Goal: Information Seeking & Learning: Learn about a topic

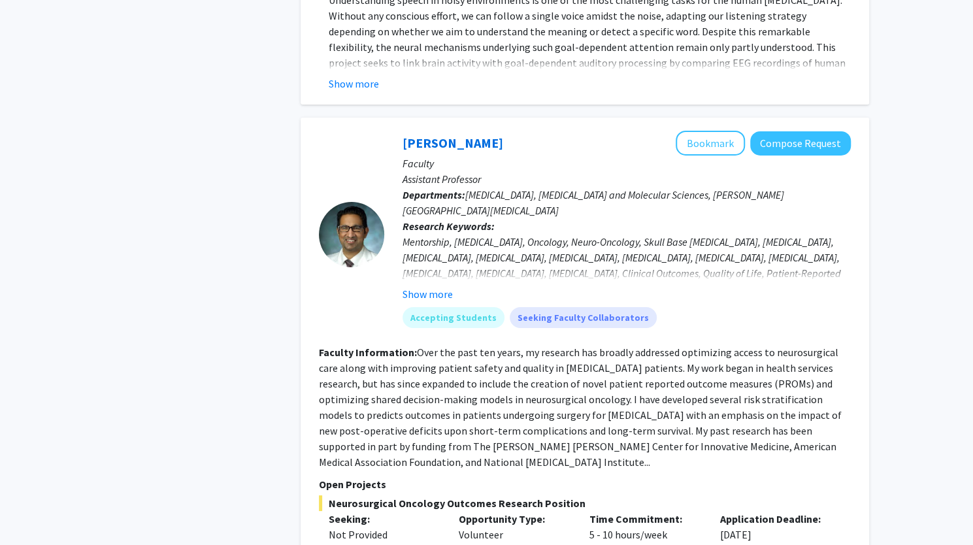
scroll to position [5622, 0]
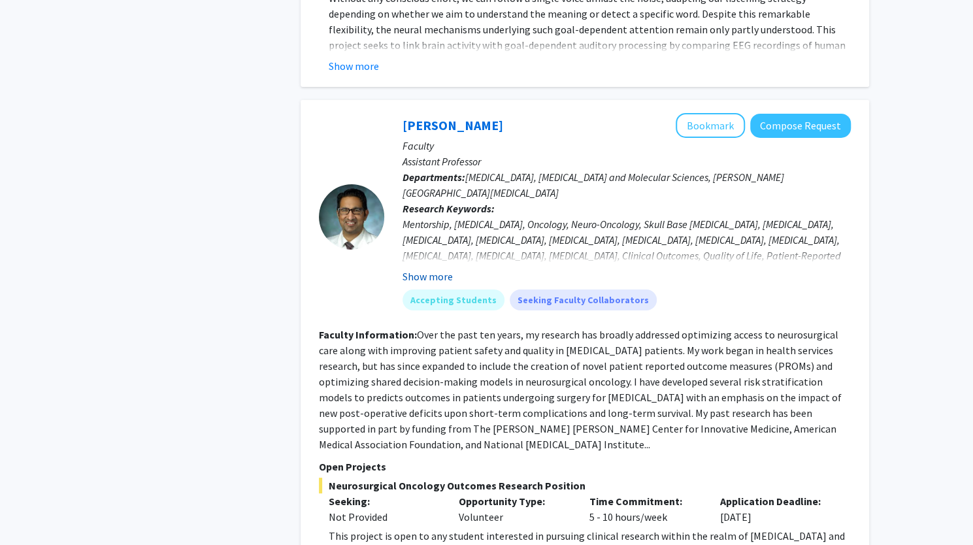
click at [428, 269] on button "Show more" at bounding box center [428, 277] width 50 height 16
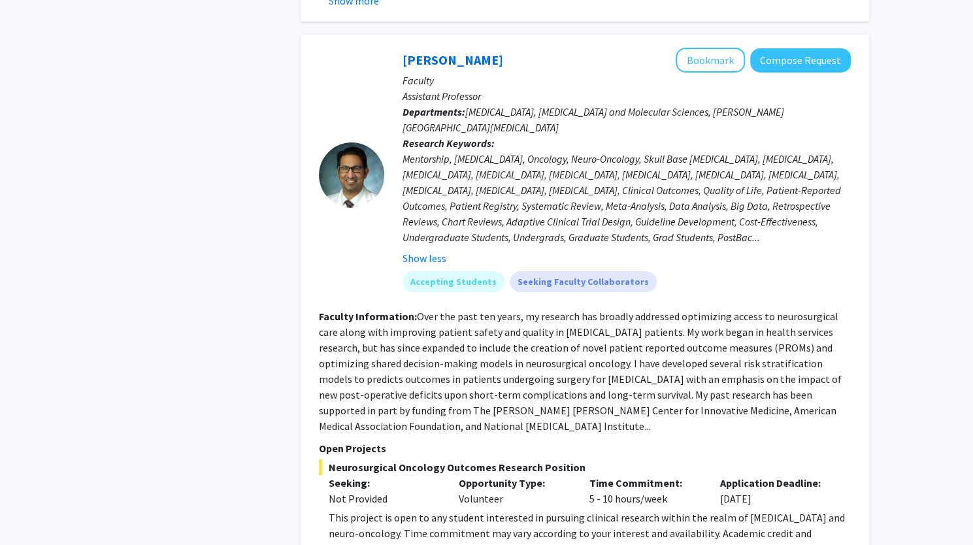
scroll to position [5753, 0]
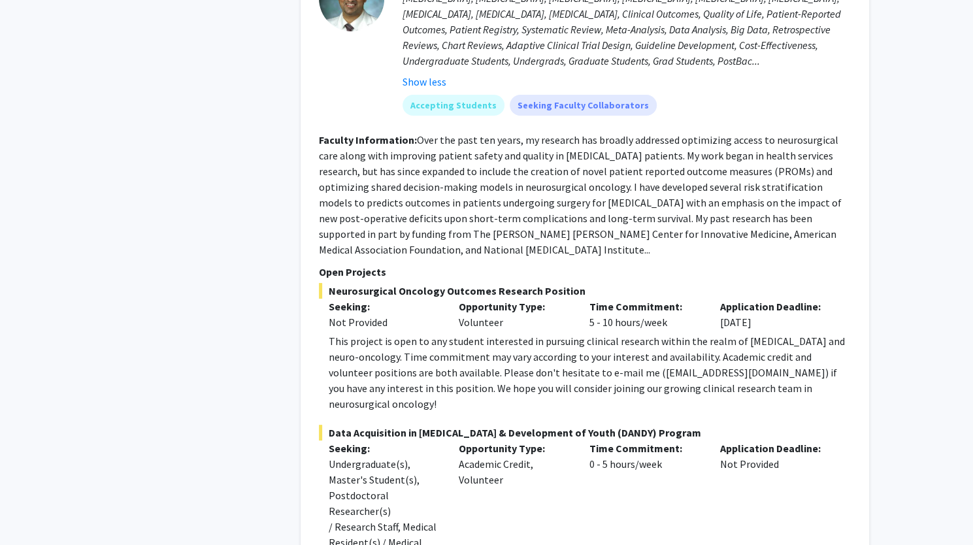
scroll to position [5883, 0]
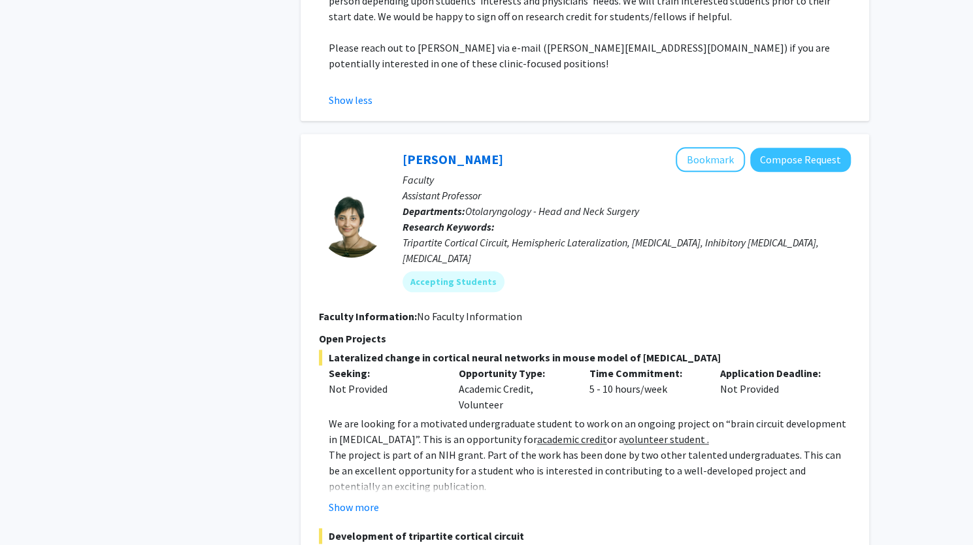
scroll to position [6537, 0]
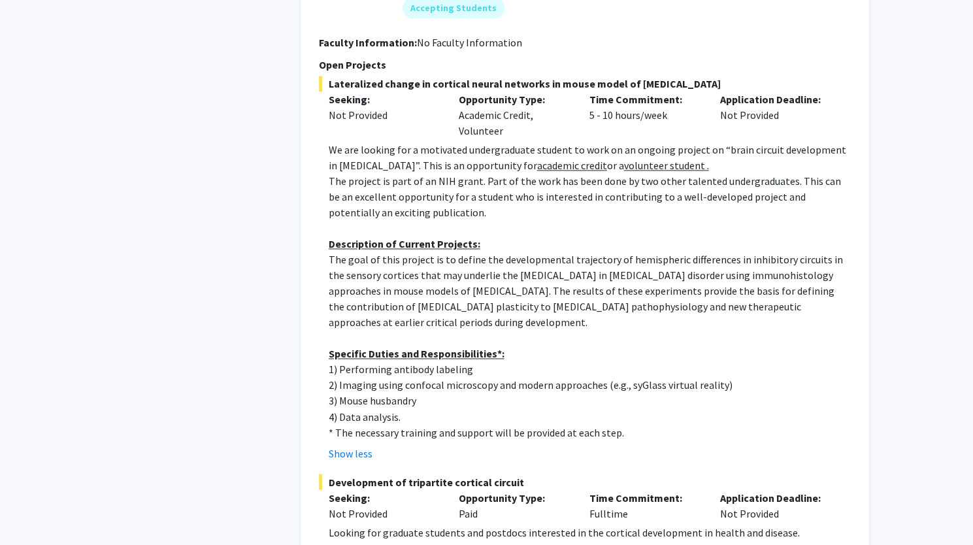
scroll to position [6893, 0]
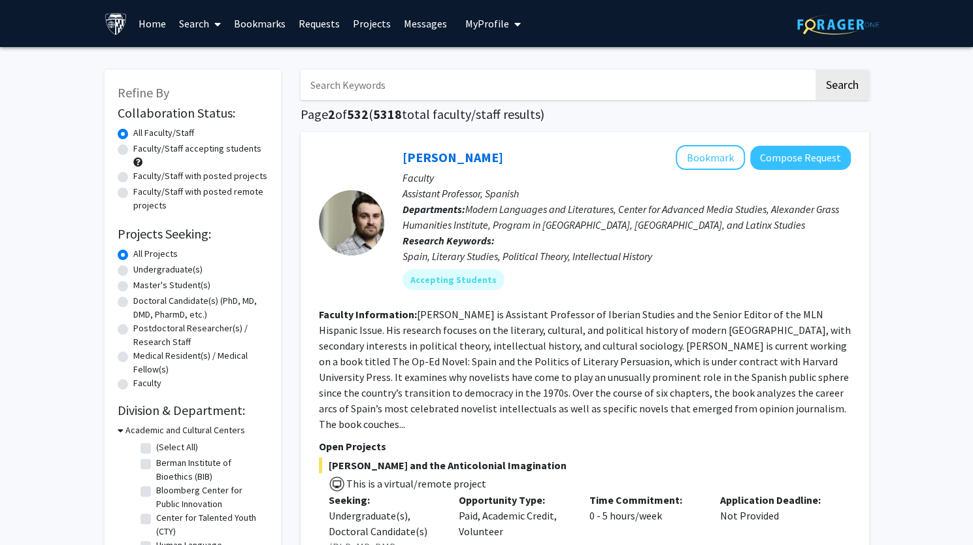
drag, startPoint x: 669, startPoint y: 499, endPoint x: 588, endPoint y: 496, distance: 81.2
click at [588, 496] on div "Time Commitment: 0 - 5 hours/week" at bounding box center [645, 534] width 131 height 84
copy div "0 - 5 hours/week"
click at [356, 86] on input "Search Keywords" at bounding box center [557, 85] width 513 height 30
paste input "0 - 5 hours/week"
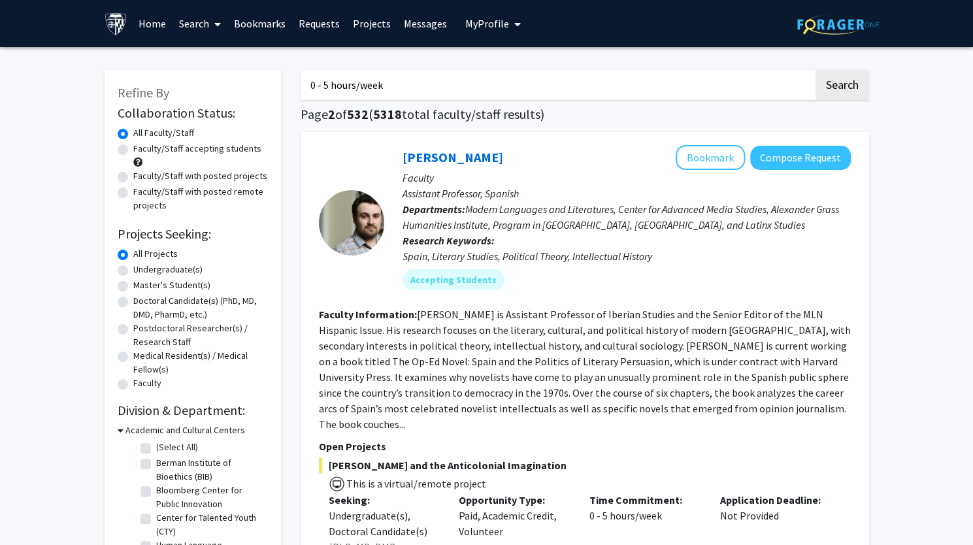
type input "0 - 5 hours/week"
click at [816, 70] on button "Search" at bounding box center [843, 85] width 54 height 30
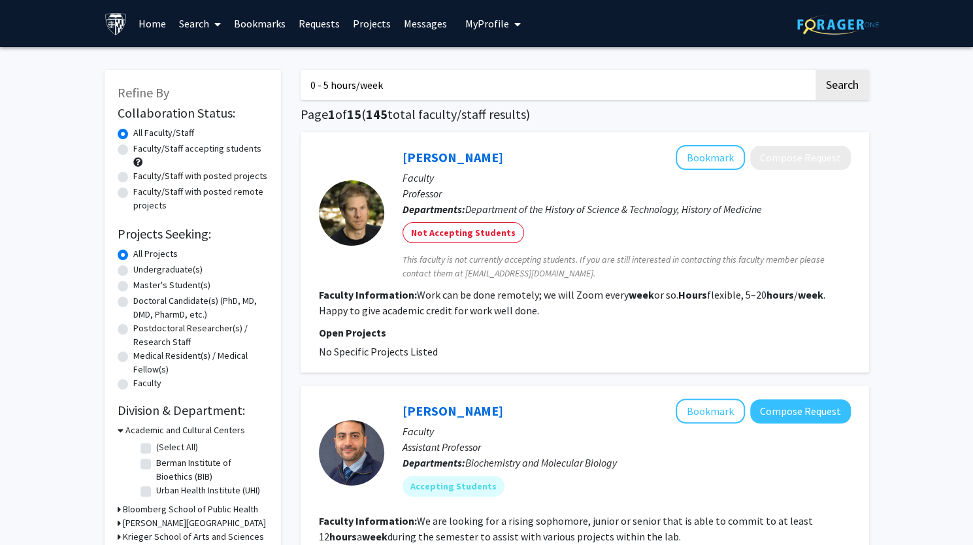
click at [140, 177] on label "Faculty/Staff with posted projects" at bounding box center [200, 176] width 134 height 14
click at [140, 177] on input "Faculty/Staff with posted projects" at bounding box center [137, 173] width 8 height 8
radio input "true"
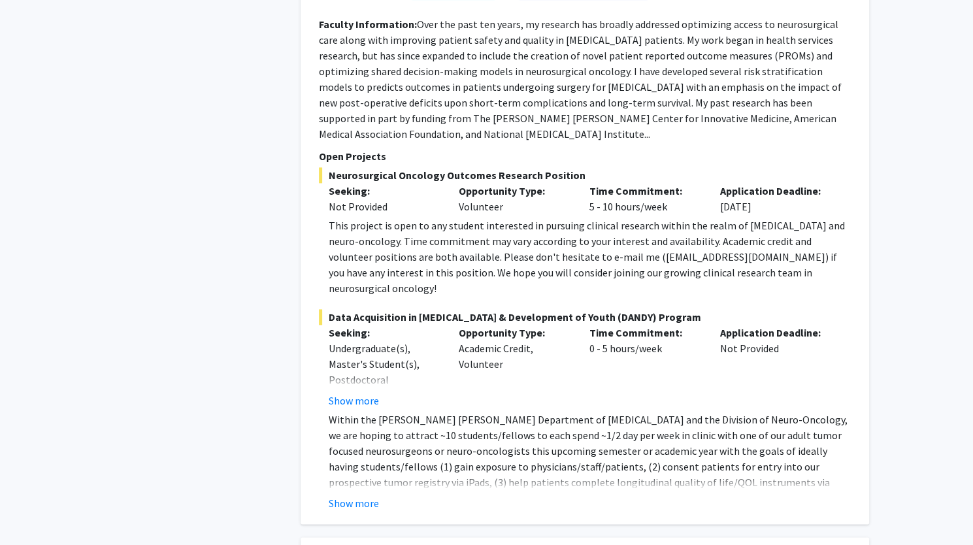
scroll to position [915, 0]
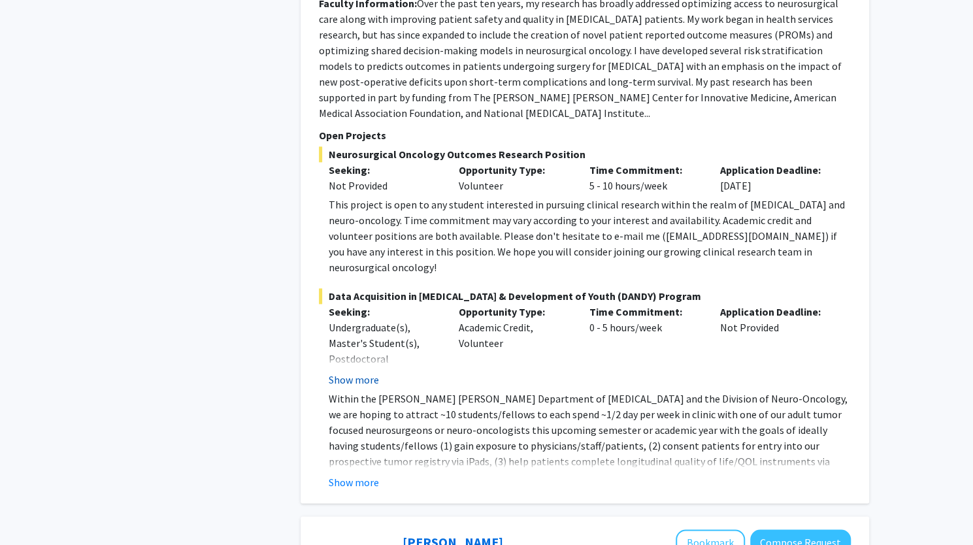
click at [358, 372] on button "Show more" at bounding box center [354, 380] width 50 height 16
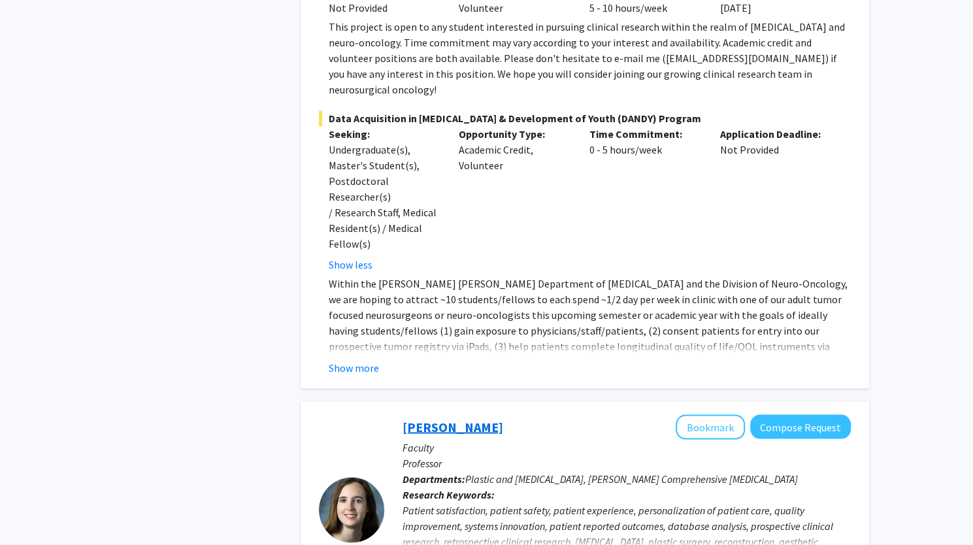
scroll to position [1111, 0]
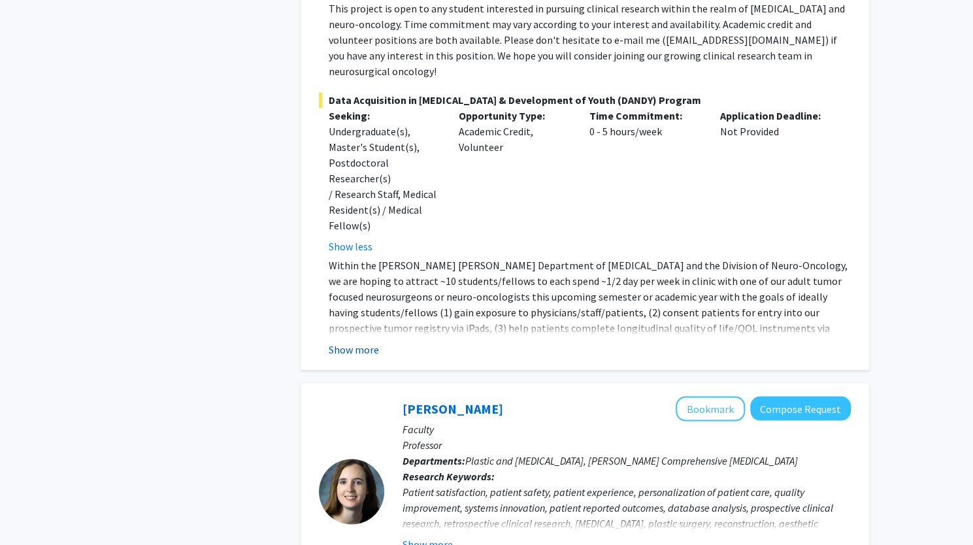
click at [346, 341] on button "Show more" at bounding box center [354, 349] width 50 height 16
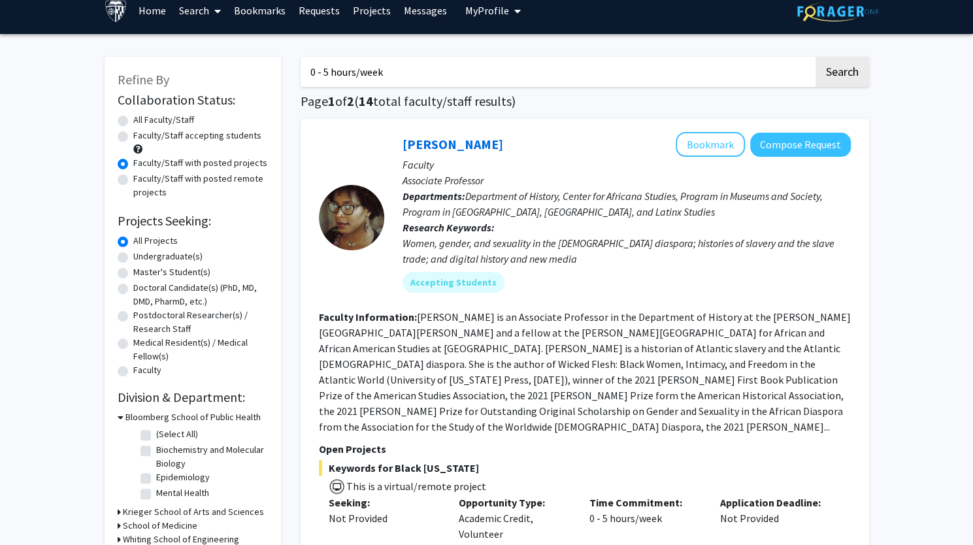
scroll to position [0, 0]
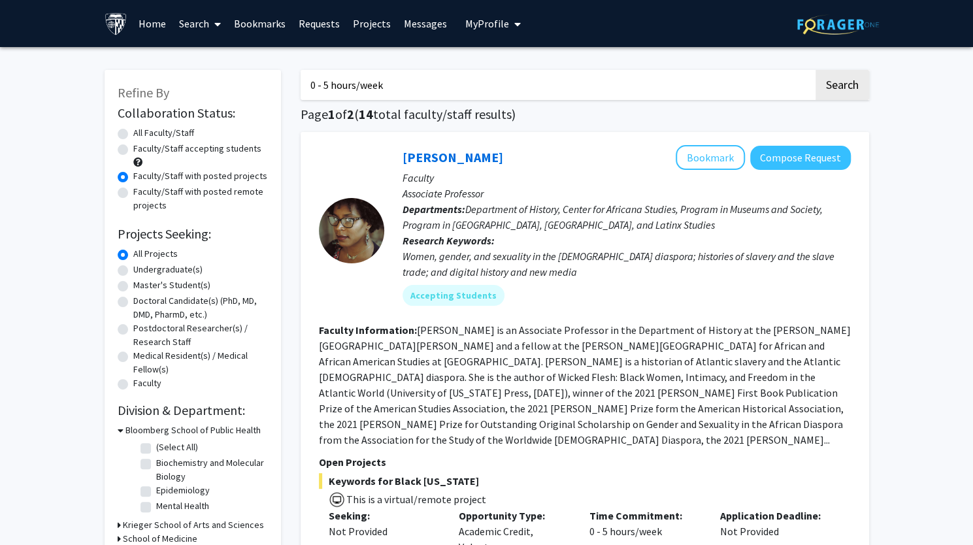
click at [133, 272] on label "Undergraduate(s)" at bounding box center [167, 270] width 69 height 14
click at [133, 271] on input "Undergraduate(s)" at bounding box center [137, 267] width 8 height 8
radio input "true"
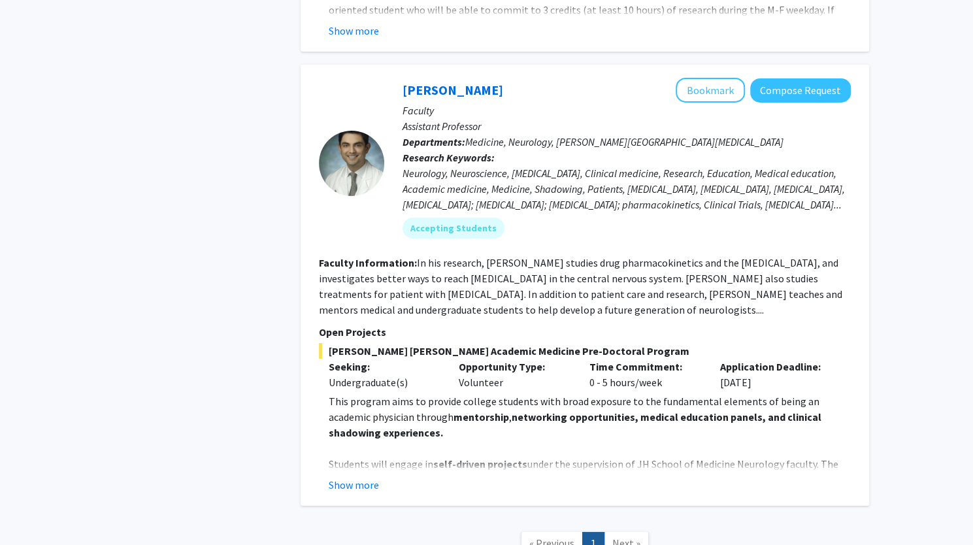
scroll to position [2599, 0]
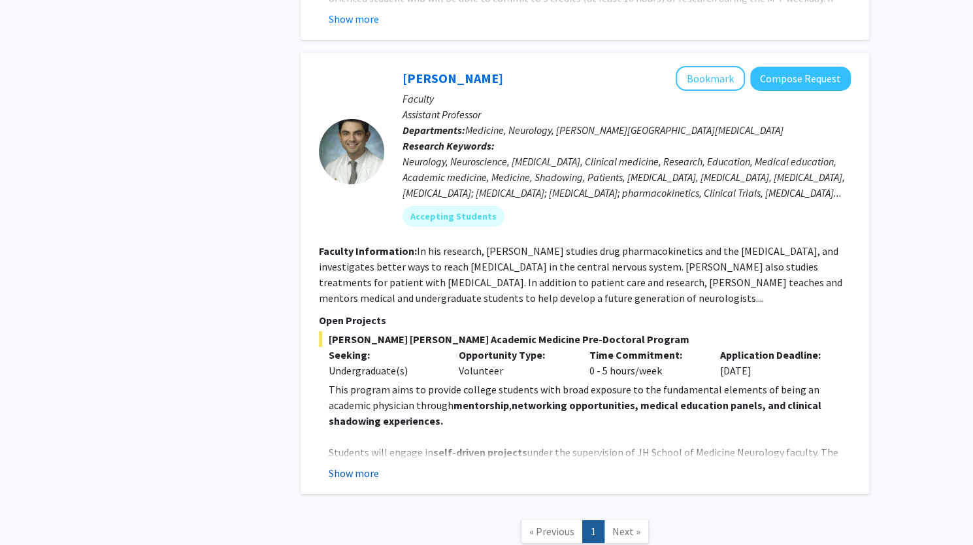
click at [339, 465] on button "Show more" at bounding box center [354, 473] width 50 height 16
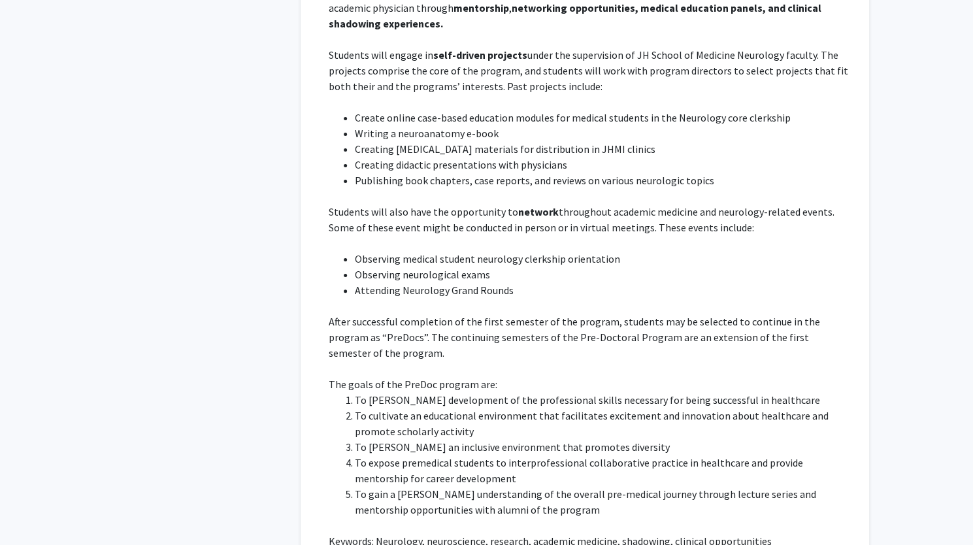
scroll to position [3018, 0]
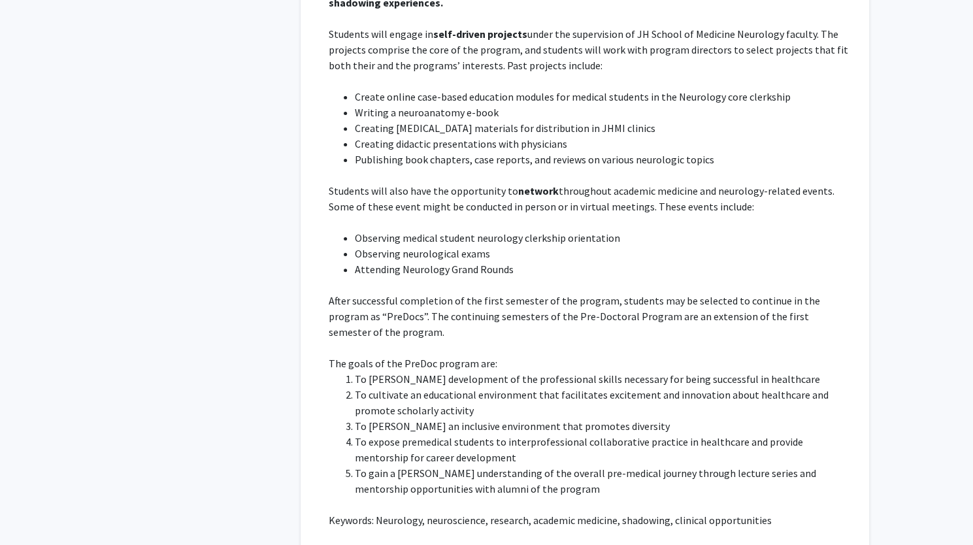
drag, startPoint x: 386, startPoint y: 492, endPoint x: 328, endPoint y: 478, distance: 59.3
copy p "[URL][DOMAIN_NAME]"
click at [715, 261] on li "Attending Neurology Grand Rounds" at bounding box center [603, 269] width 496 height 16
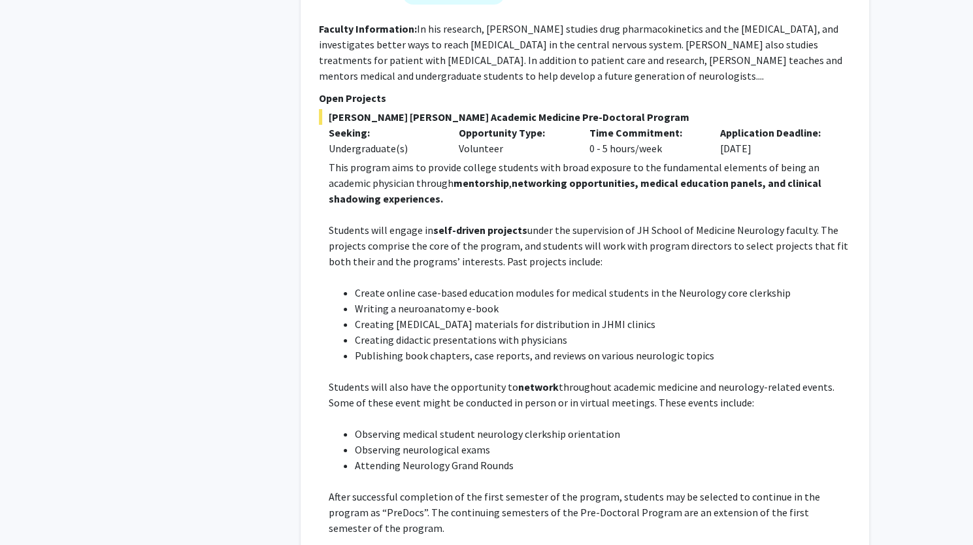
scroll to position [3148, 0]
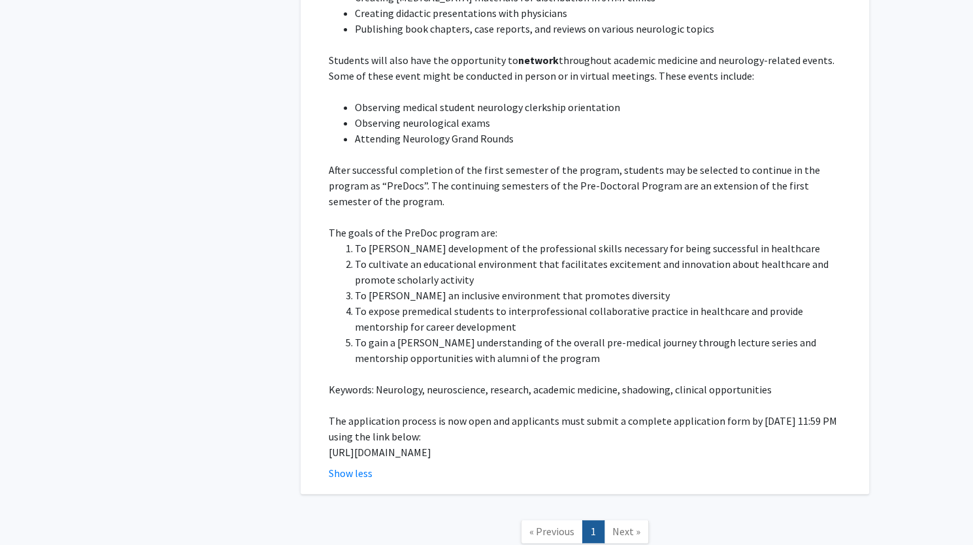
drag, startPoint x: 390, startPoint y: 355, endPoint x: 316, endPoint y: 348, distance: 74.2
copy p "[URL][DOMAIN_NAME]"
